Goal: Task Accomplishment & Management: Manage account settings

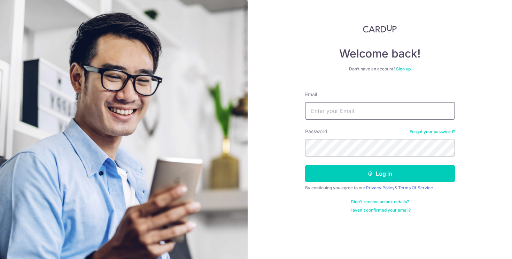
click at [353, 109] on input "Email" at bounding box center [380, 110] width 150 height 17
type input "[EMAIL_ADDRESS][PERSON_NAME][DOMAIN_NAME]"
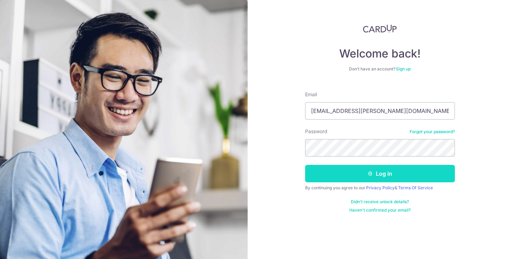
click at [358, 172] on button "Log in" at bounding box center [380, 173] width 150 height 17
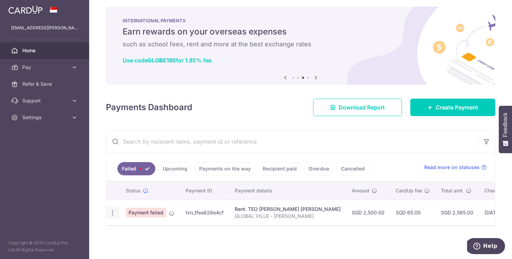
click at [113, 211] on icon "button" at bounding box center [112, 212] width 7 height 7
click at [129, 229] on span "Update payment" at bounding box center [149, 231] width 47 height 8
radio input "true"
type input "2,500.00"
type input "GLOBAL VILLE - [PERSON_NAME]"
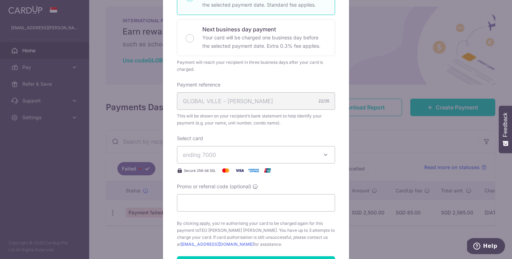
scroll to position [177, 0]
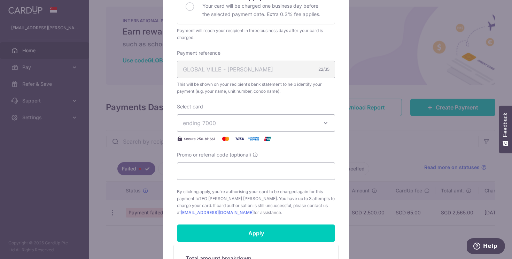
click at [217, 127] on span "ending 7000" at bounding box center [250, 123] width 134 height 8
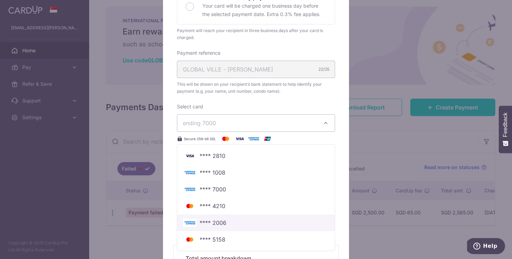
click at [222, 221] on span "**** 2006" at bounding box center [212, 222] width 27 height 8
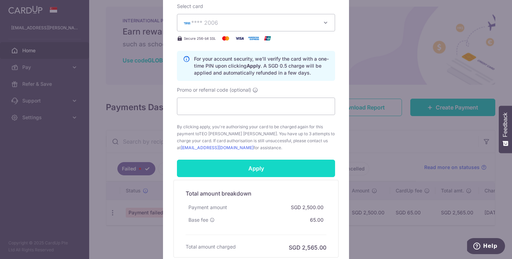
click at [232, 170] on input "Apply" at bounding box center [256, 167] width 158 height 17
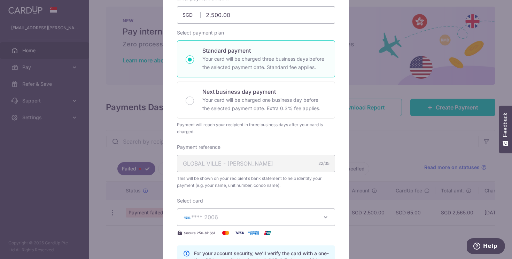
scroll to position [5, 0]
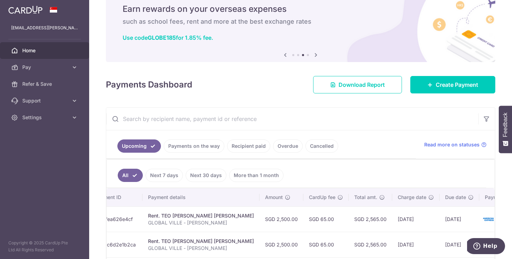
scroll to position [44, 0]
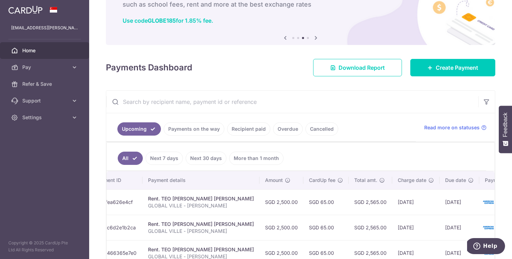
click at [234, 128] on link "Recipient paid" at bounding box center [248, 128] width 43 height 13
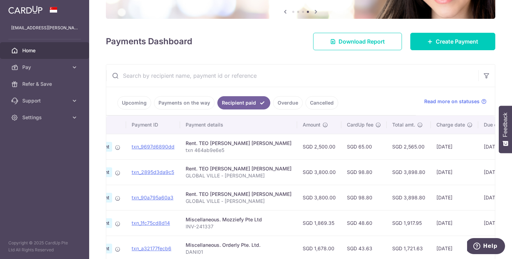
scroll to position [0, 0]
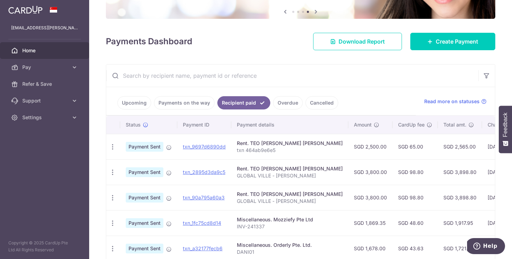
click at [140, 100] on link "Upcoming" at bounding box center [134, 102] width 34 height 13
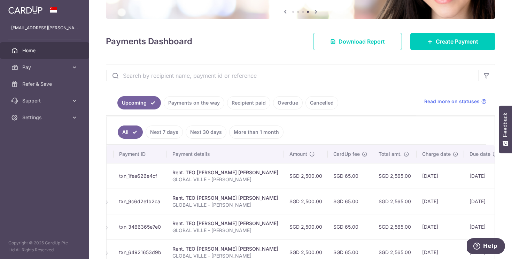
scroll to position [0, 106]
